Goal: Information Seeking & Learning: Learn about a topic

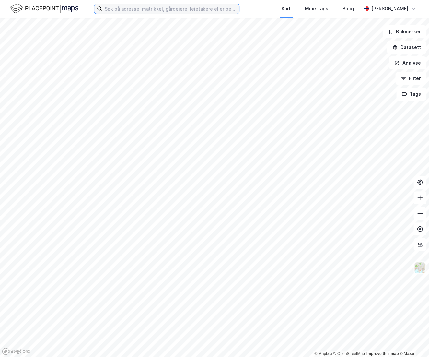
click at [136, 8] on input at bounding box center [170, 9] width 137 height 10
paste input "[PERSON_NAME]"
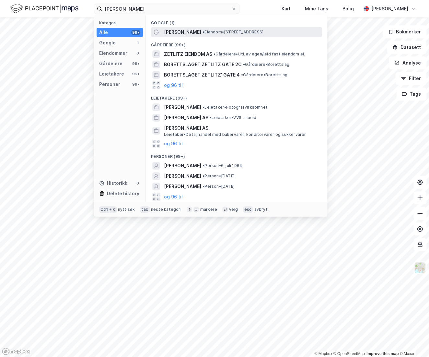
click at [186, 32] on span "[PERSON_NAME]" at bounding box center [182, 32] width 37 height 8
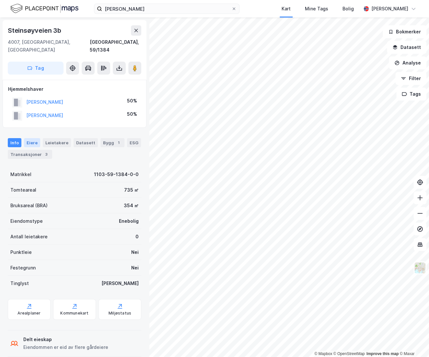
click at [32, 138] on div "Eiere" at bounding box center [32, 142] width 16 height 9
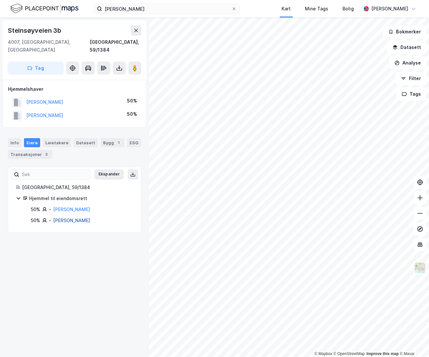
click at [65, 218] on link "[PERSON_NAME]" at bounding box center [71, 221] width 37 height 6
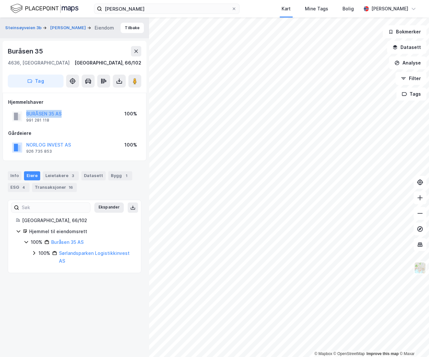
drag, startPoint x: 67, startPoint y: 112, endPoint x: 16, endPoint y: 110, distance: 51.3
click at [18, 117] on div "BURÅSEN 35 AS 991 281 118 100%" at bounding box center [74, 117] width 133 height 16
copy button "BURÅSEN 35 AS"
click at [127, 28] on button "Tilbake" at bounding box center [132, 28] width 23 height 10
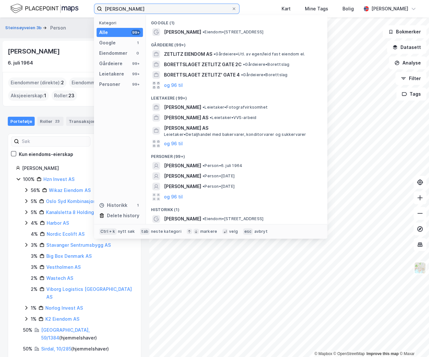
drag, startPoint x: 156, startPoint y: 8, endPoint x: 55, endPoint y: 16, distance: 101.2
click at [55, 16] on div "[PERSON_NAME] Kategori Alle 99+ Google 1 Eiendommer 0 Gårdeiere 99+ Leietakere …" at bounding box center [214, 9] width 429 height 18
paste input "Storebotn 88 AS"
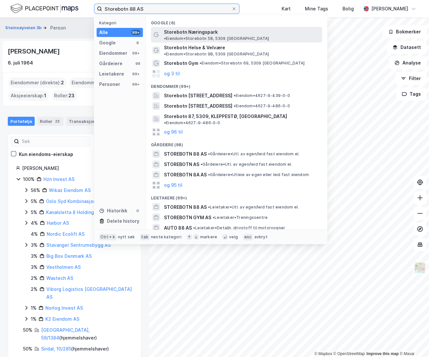
type input "Storebotn 88 AS"
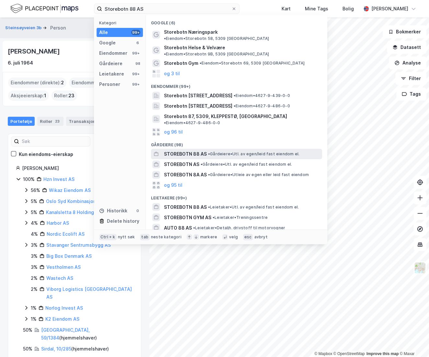
click at [179, 150] on span "STOREBOTN 88 AS" at bounding box center [185, 154] width 43 height 8
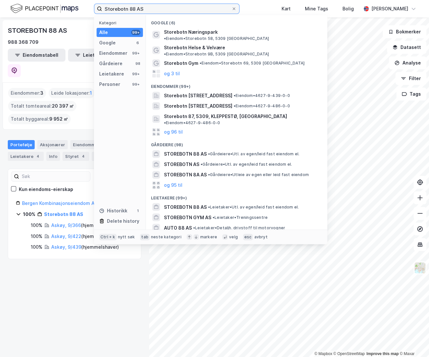
drag, startPoint x: 160, startPoint y: 6, endPoint x: 54, endPoint y: 16, distance: 106.5
click at [54, 16] on div "Storebotn 88 AS Kategori Alle 99+ Google 6 Eiendommer 99+ Gårdeiere 98 Leietake…" at bounding box center [214, 9] width 429 height 18
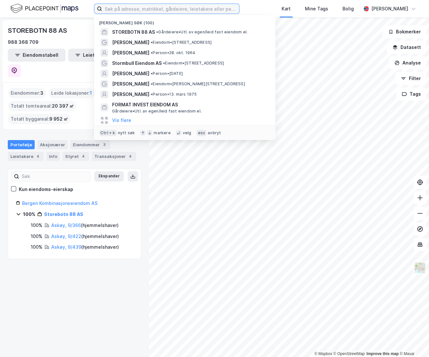
click at [133, 6] on input at bounding box center [170, 9] width 137 height 10
paste input "Bergen Kombinasjonseiendom AS"
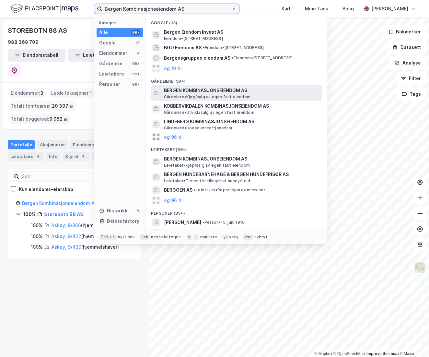
type input "Bergen Kombinasjonseiendom AS"
click at [197, 91] on span "BERGEN KOMBINASJONSEIENDOM AS" at bounding box center [242, 91] width 156 height 8
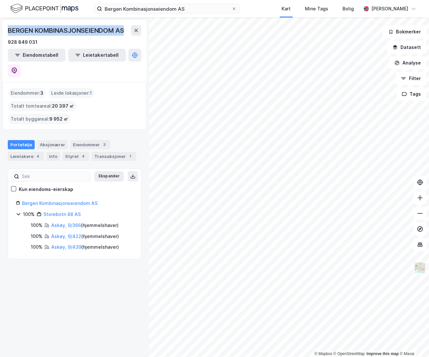
drag, startPoint x: 127, startPoint y: 29, endPoint x: 6, endPoint y: 26, distance: 120.1
click at [6, 26] on div "BERGEN KOMBINASJONSEIENDOM AS 928 849 031 Eiendomstabell Leietakertabell" at bounding box center [75, 51] width 144 height 62
copy div "BERGEN KOMBINASJONSEIENDOM AS"
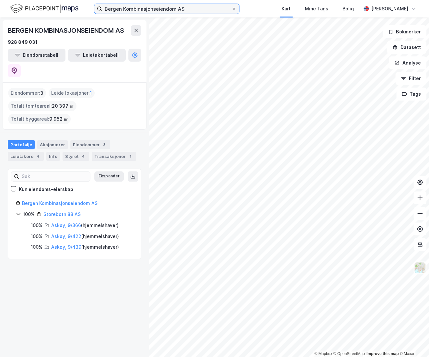
drag, startPoint x: 202, startPoint y: 13, endPoint x: 187, endPoint y: 8, distance: 15.2
click at [199, 12] on input "Bergen Kombinasjonseiendom AS" at bounding box center [166, 9] width 129 height 10
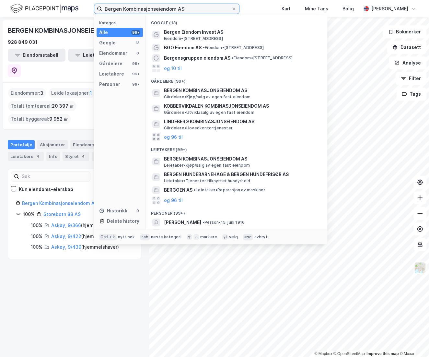
drag, startPoint x: 192, startPoint y: 8, endPoint x: 9, endPoint y: 2, distance: 182.7
click at [9, 2] on div "Bergen Kombinasjonseiendom AS Kategori Alle 99+ Google 13 Eiendommer 0 Gårdeier…" at bounding box center [214, 9] width 429 height 18
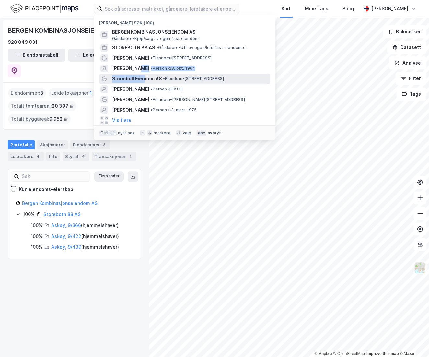
drag, startPoint x: 142, startPoint y: 72, endPoint x: 143, endPoint y: 78, distance: 6.9
click at [143, 78] on div "Nylige søk (100) BERGEN KOMBINASJONSEIENDOM AS Gårdeiere • Kjøp/salg av egen fa…" at bounding box center [185, 77] width 182 height 125
click at [143, 78] on span "Stormbull Eiendom AS" at bounding box center [137, 79] width 50 height 8
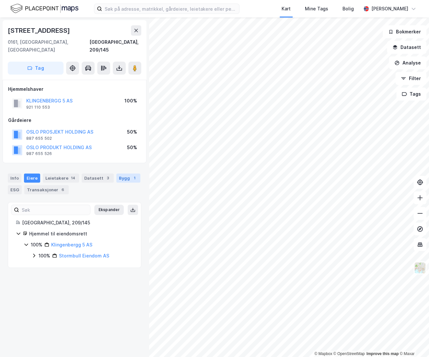
click at [123, 174] on div "Bygg 1" at bounding box center [128, 178] width 24 height 9
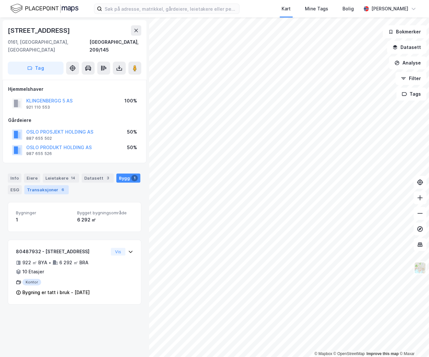
click at [51, 185] on div "Transaksjoner 6" at bounding box center [46, 189] width 44 height 9
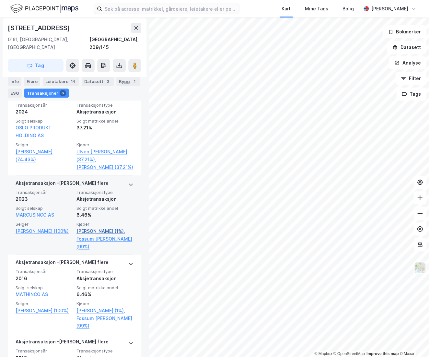
scroll to position [236, 0]
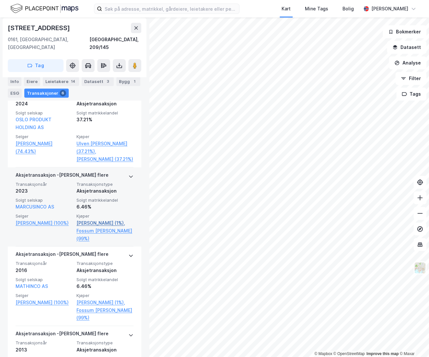
click at [85, 223] on link "[PERSON_NAME] (1%)," at bounding box center [105, 223] width 57 height 8
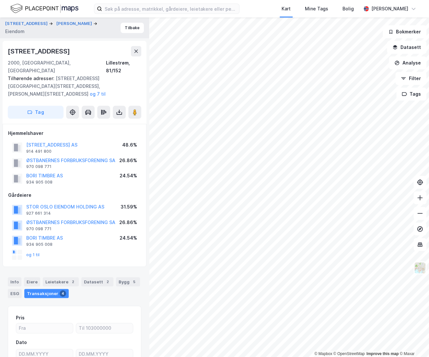
scroll to position [54, 0]
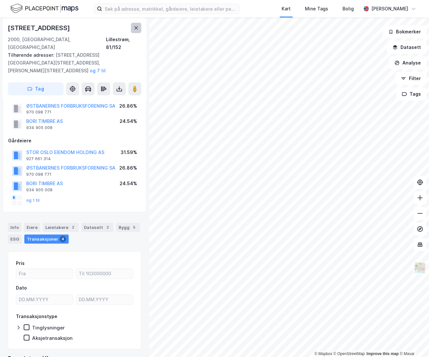
click at [136, 28] on icon at bounding box center [136, 27] width 5 height 5
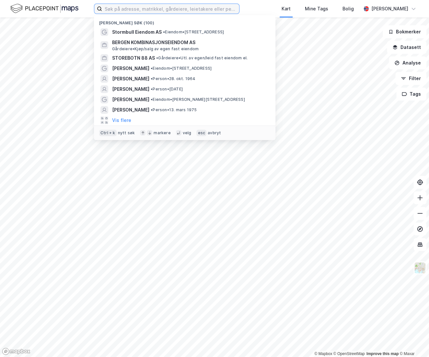
click at [116, 12] on input at bounding box center [170, 9] width 137 height 10
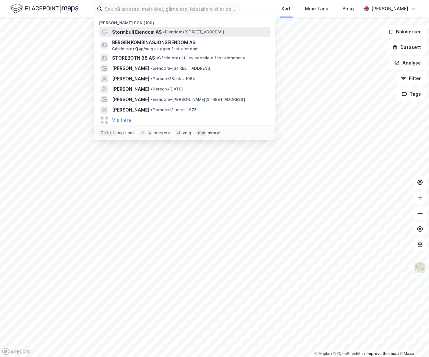
click at [131, 31] on span "Stormbull Eiendom AS" at bounding box center [137, 32] width 50 height 8
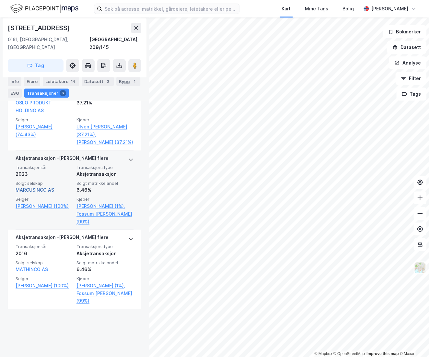
scroll to position [265, 0]
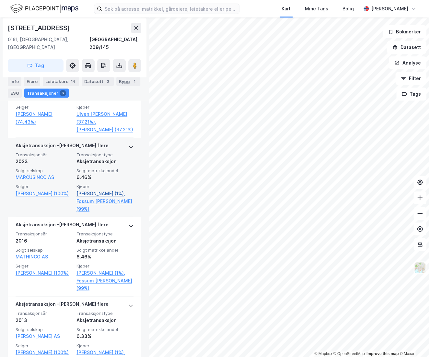
click at [91, 194] on link "[PERSON_NAME] (1%)," at bounding box center [105, 194] width 57 height 8
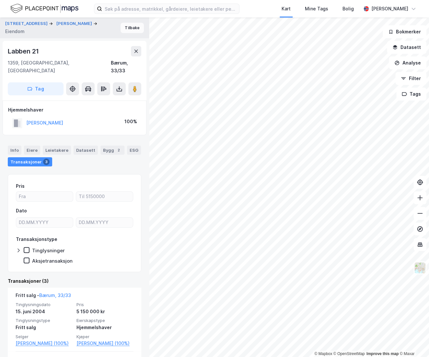
click at [132, 25] on button "Tilbake" at bounding box center [132, 28] width 23 height 10
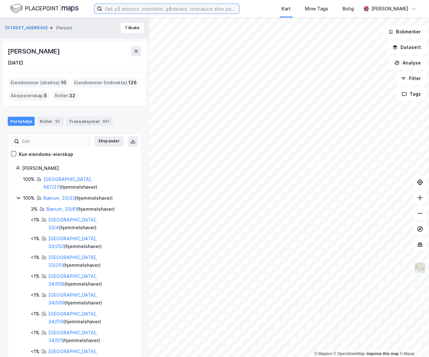
click at [187, 10] on input at bounding box center [170, 9] width 137 height 10
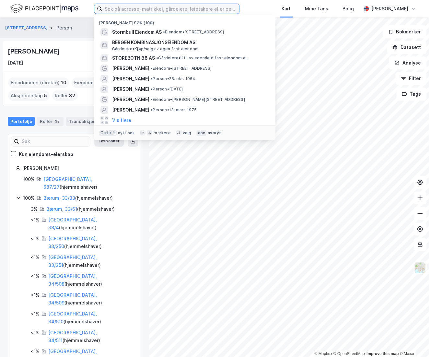
paste input "[PERSON_NAME]"
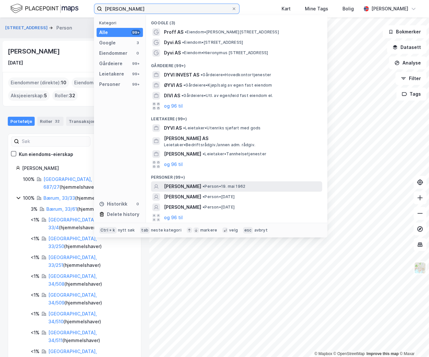
type input "[PERSON_NAME]"
click at [225, 186] on span "• Person • [DATE]" at bounding box center [224, 186] width 43 height 5
